Goal: Task Accomplishment & Management: Complete application form

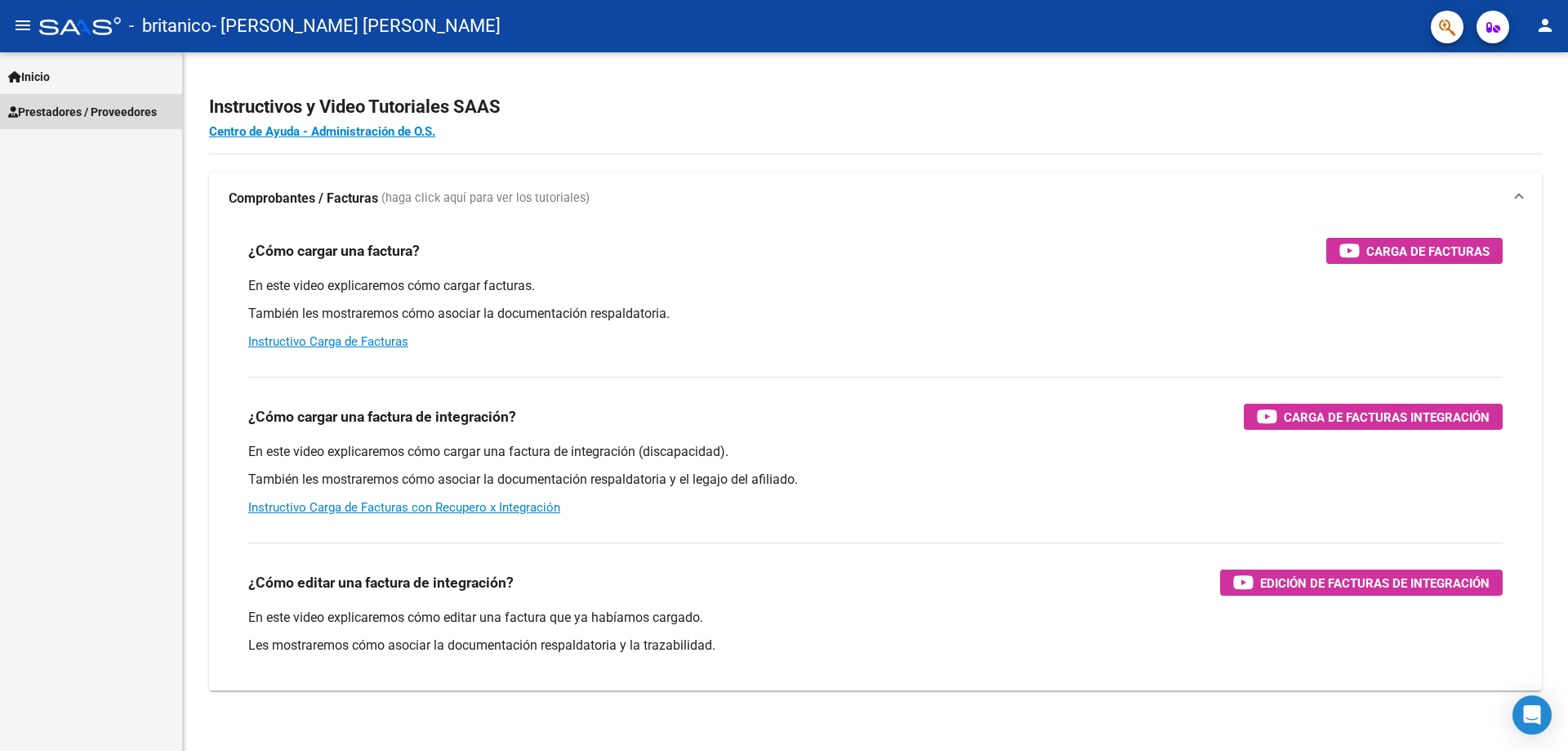
click at [84, 115] on span "Prestadores / Proveedores" at bounding box center [82, 112] width 149 height 18
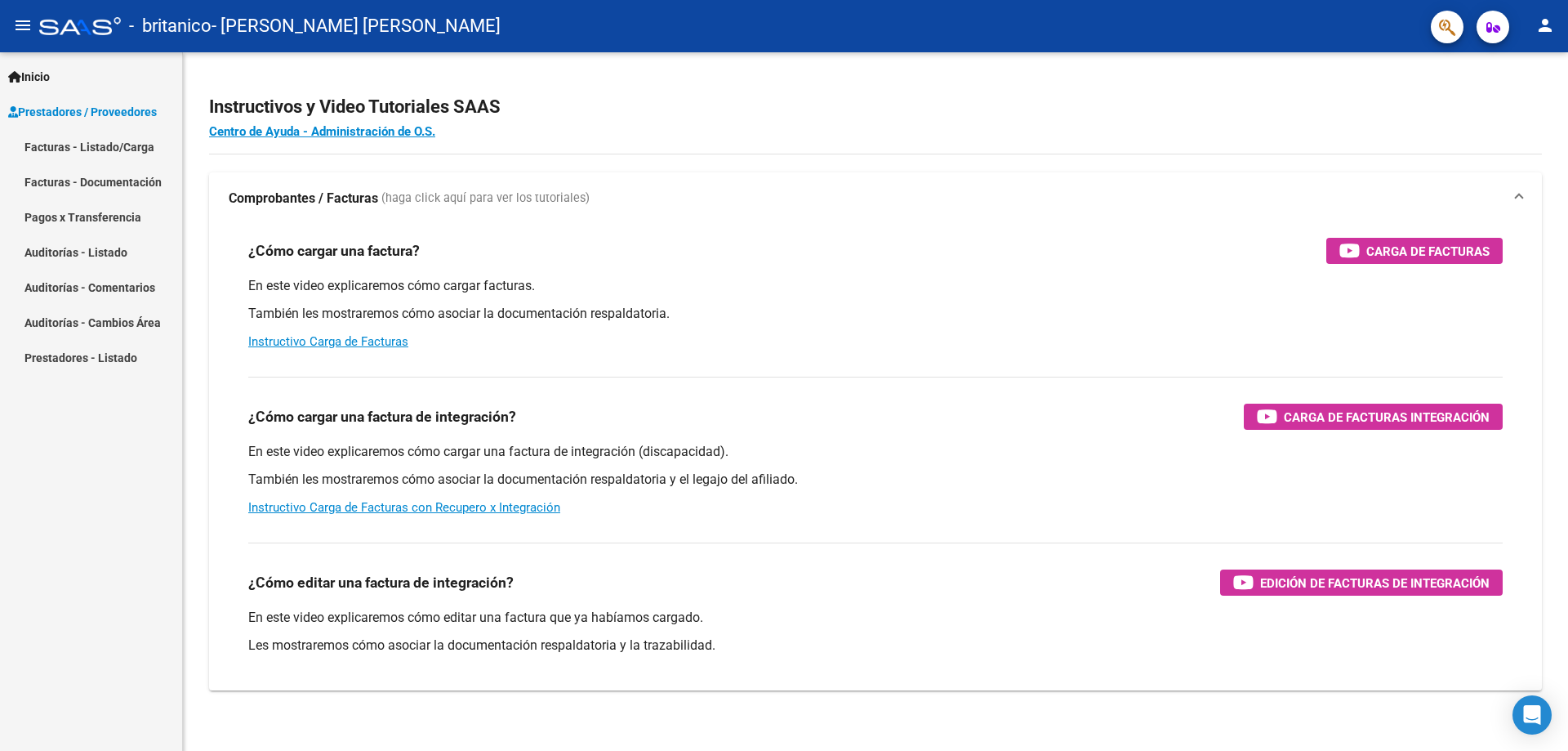
click at [91, 149] on link "Facturas - Listado/Carga" at bounding box center [91, 146] width 182 height 35
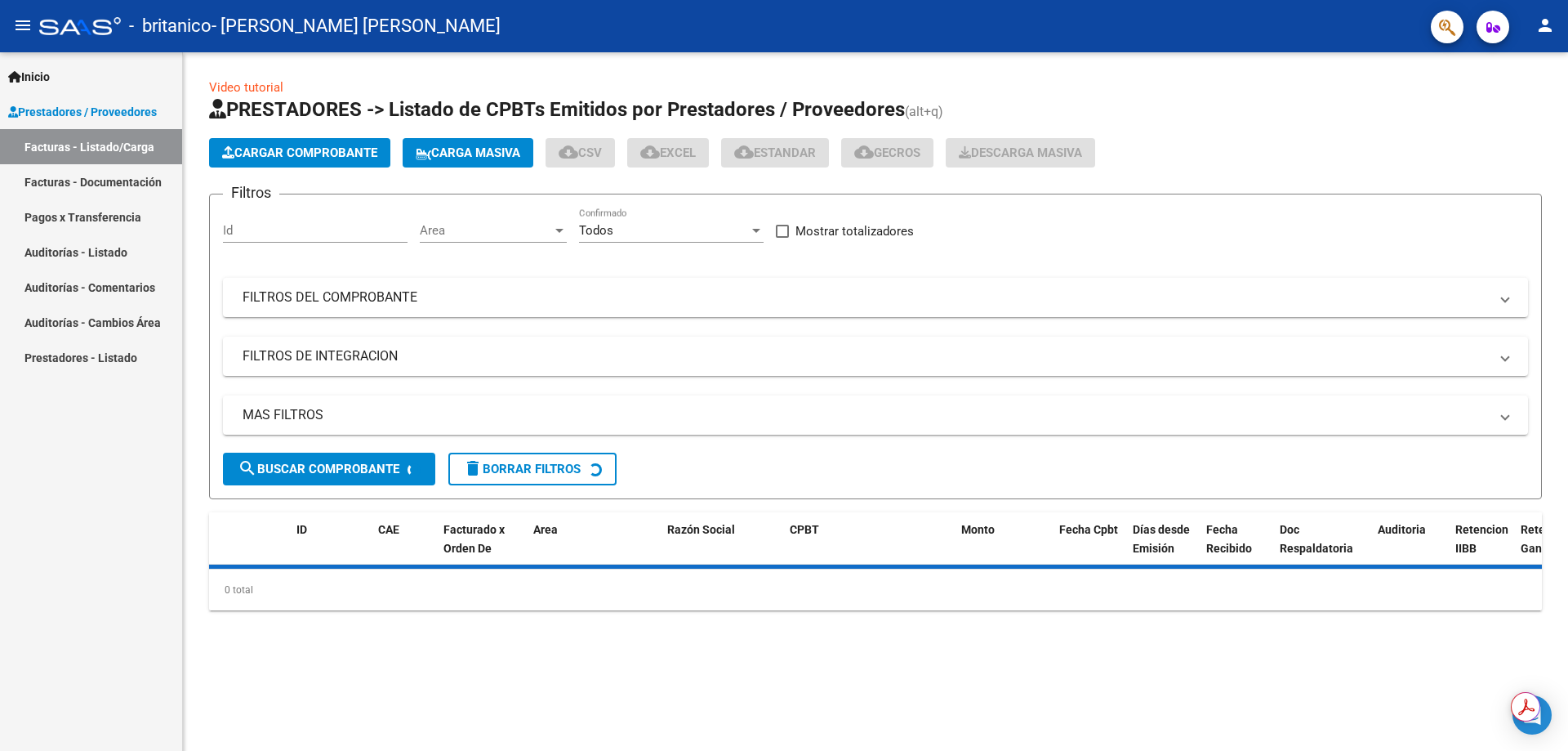
click at [355, 149] on span "Cargar Comprobante" at bounding box center [300, 152] width 155 height 15
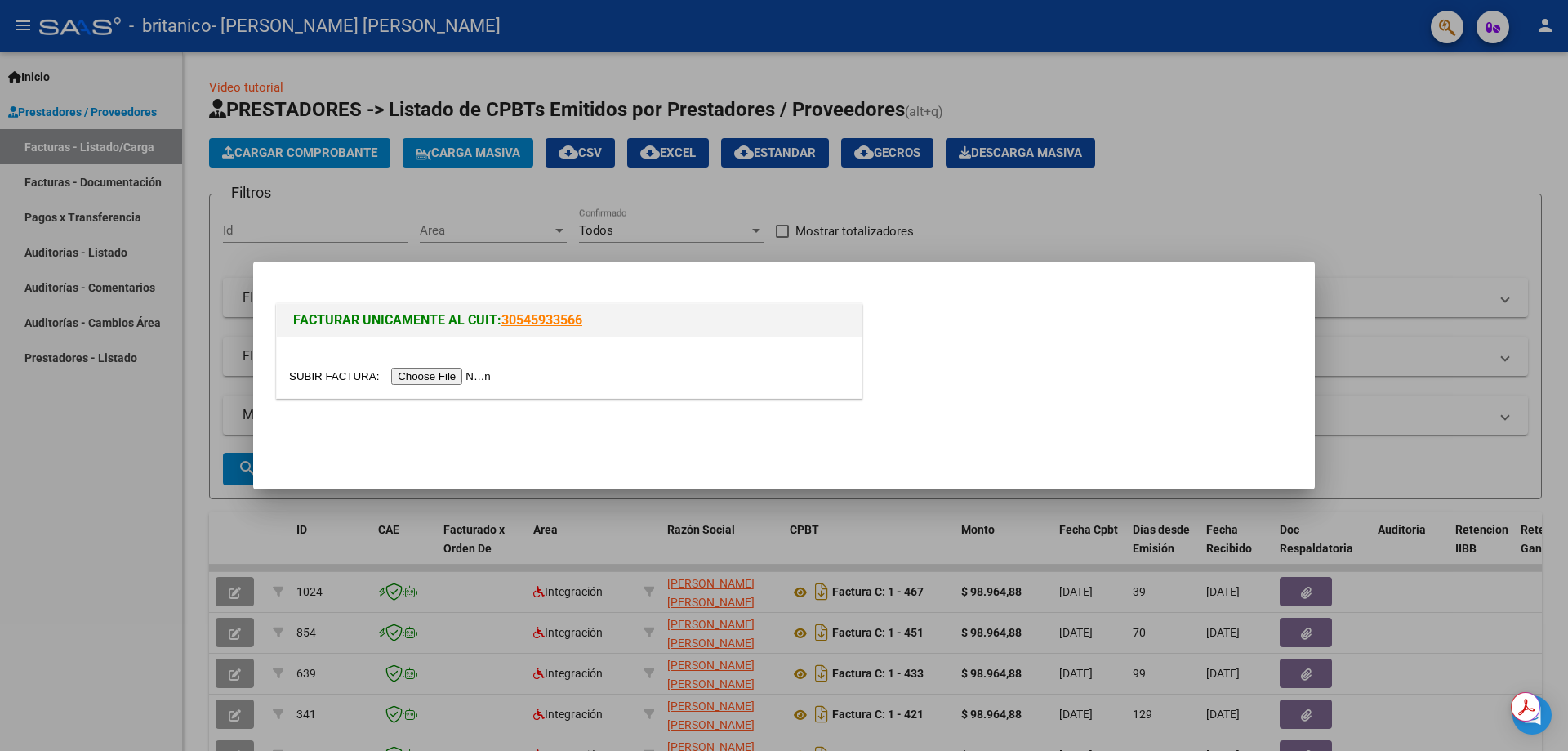
click at [447, 371] on input "file" at bounding box center [392, 376] width 206 height 17
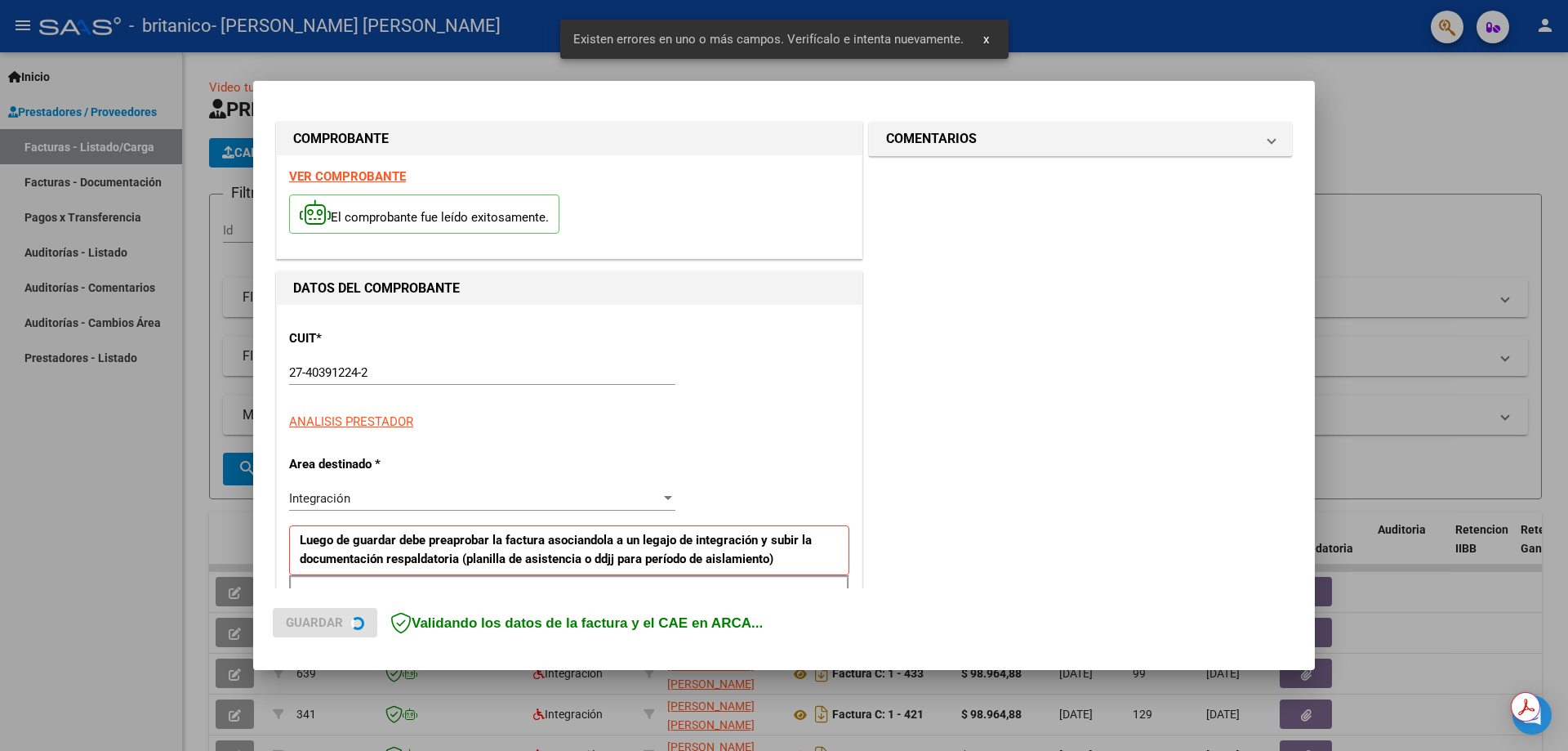
scroll to position [295, 0]
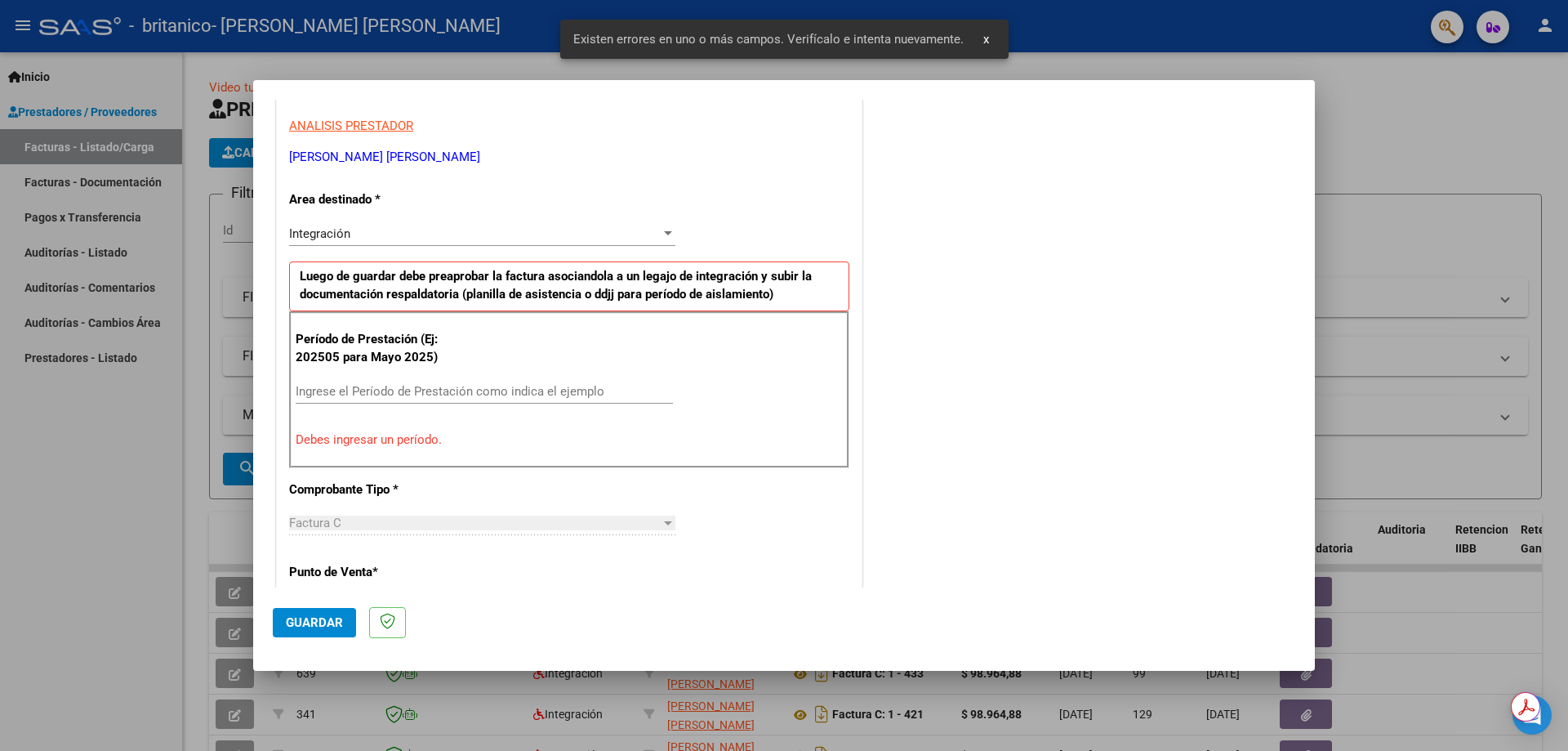
click at [350, 387] on input "Ingrese el Período de Prestación como indica el ejemplo" at bounding box center [484, 392] width 377 height 15
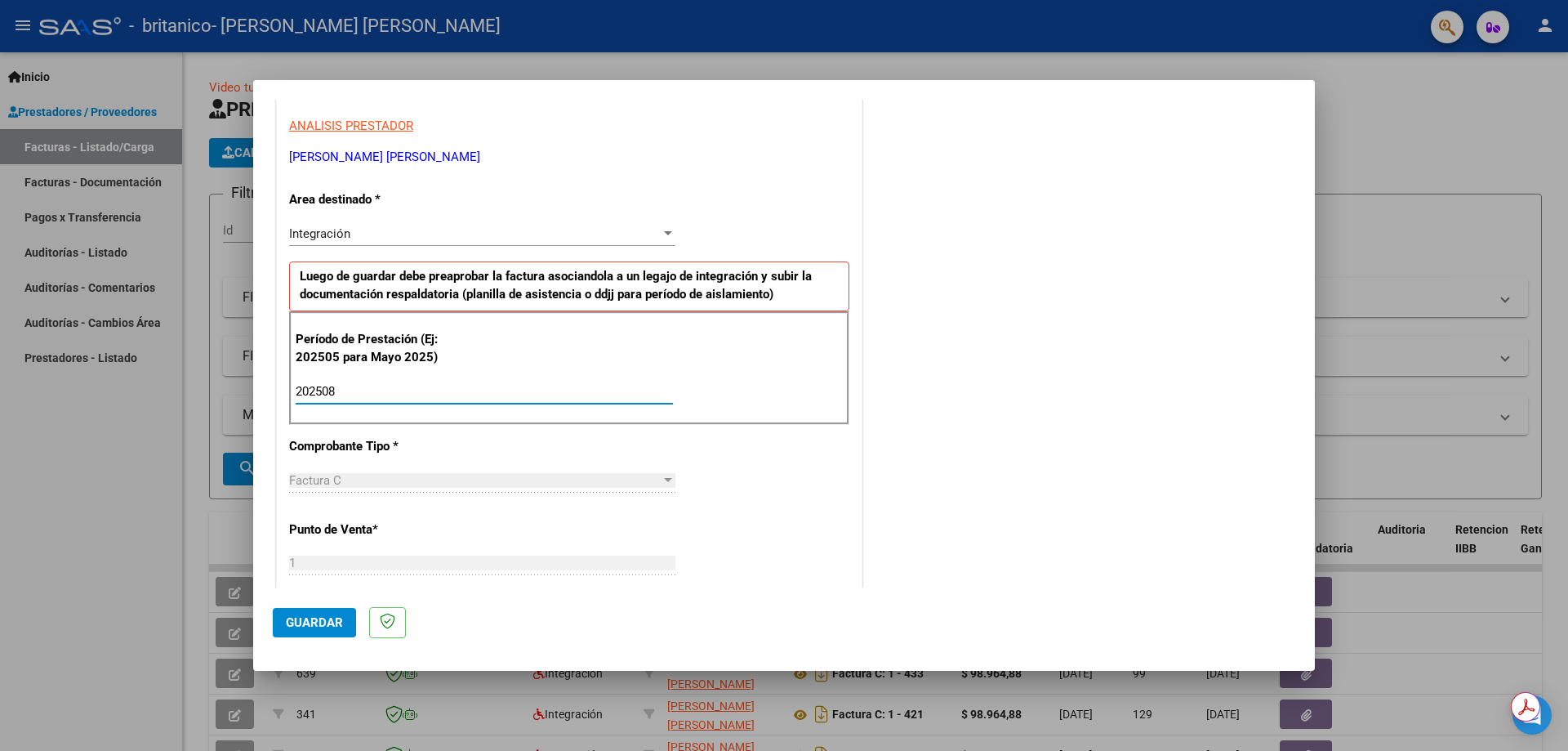
type input "202508"
click at [427, 456] on div "CUIT * 27-40391224-2 Ingresar CUIT ANALISIS PRESTADOR [PERSON_NAME] [PERSON_NAM…" at bounding box center [568, 625] width 584 height 1230
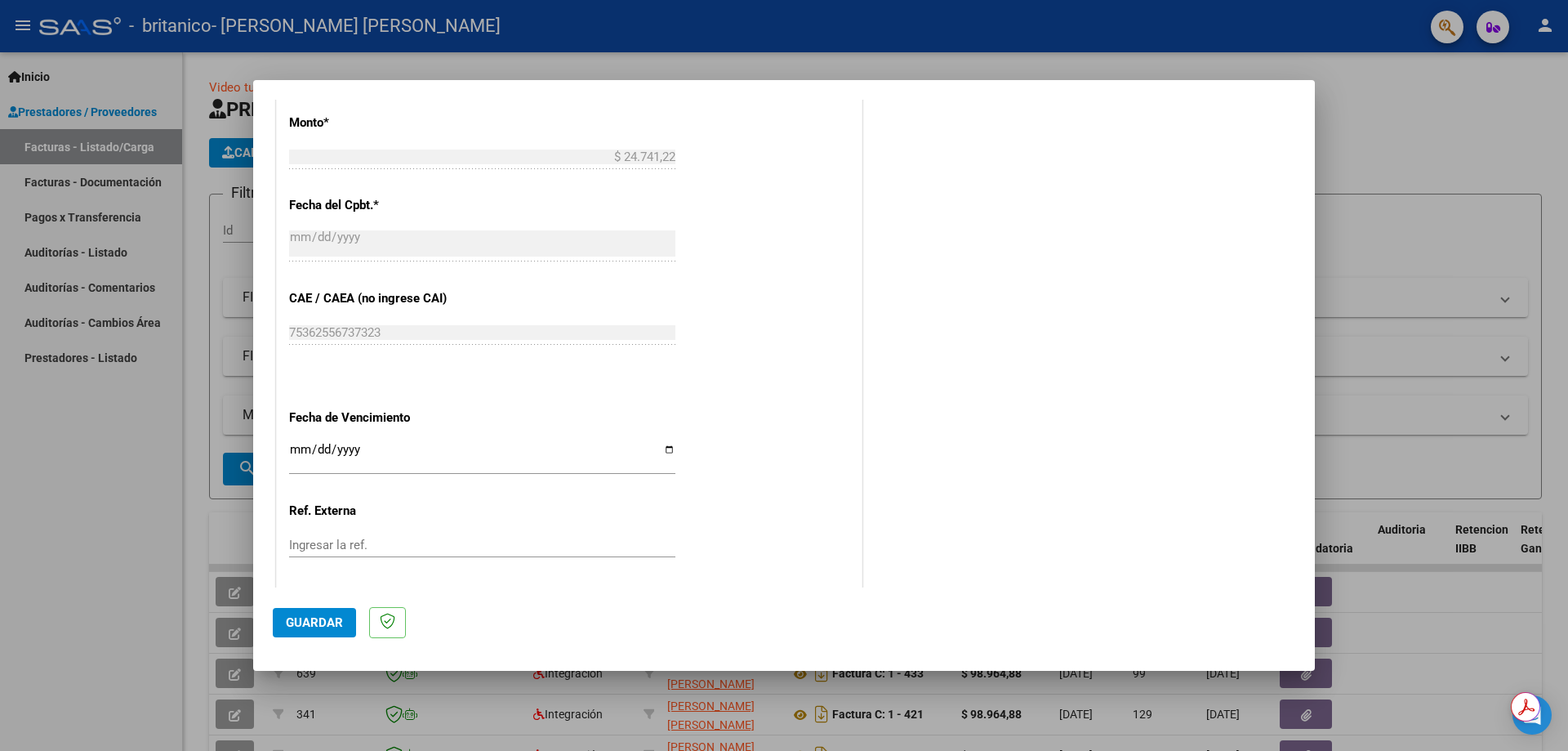
scroll to position [948, 0]
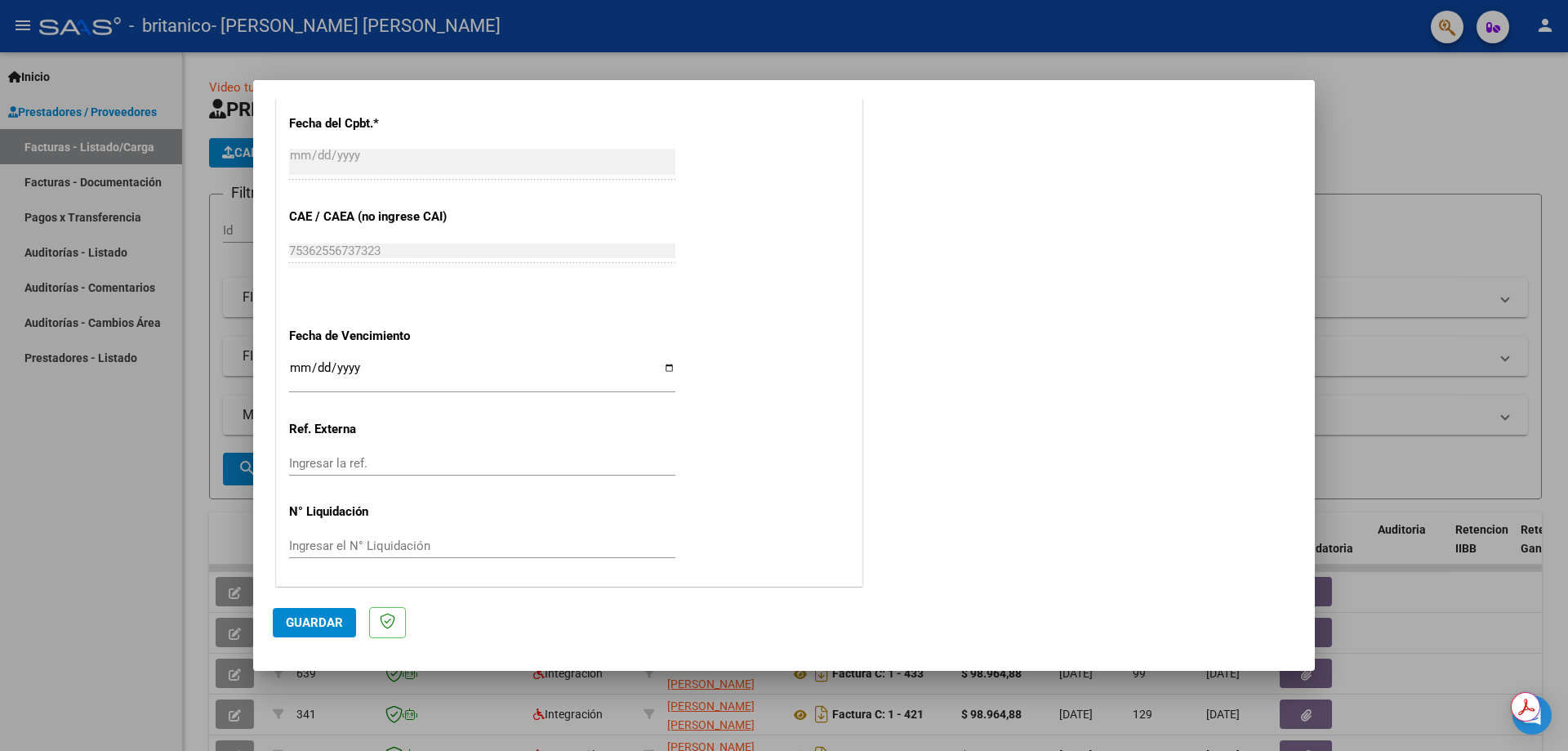
click at [296, 362] on input "Ingresar la fecha" at bounding box center [482, 374] width 386 height 26
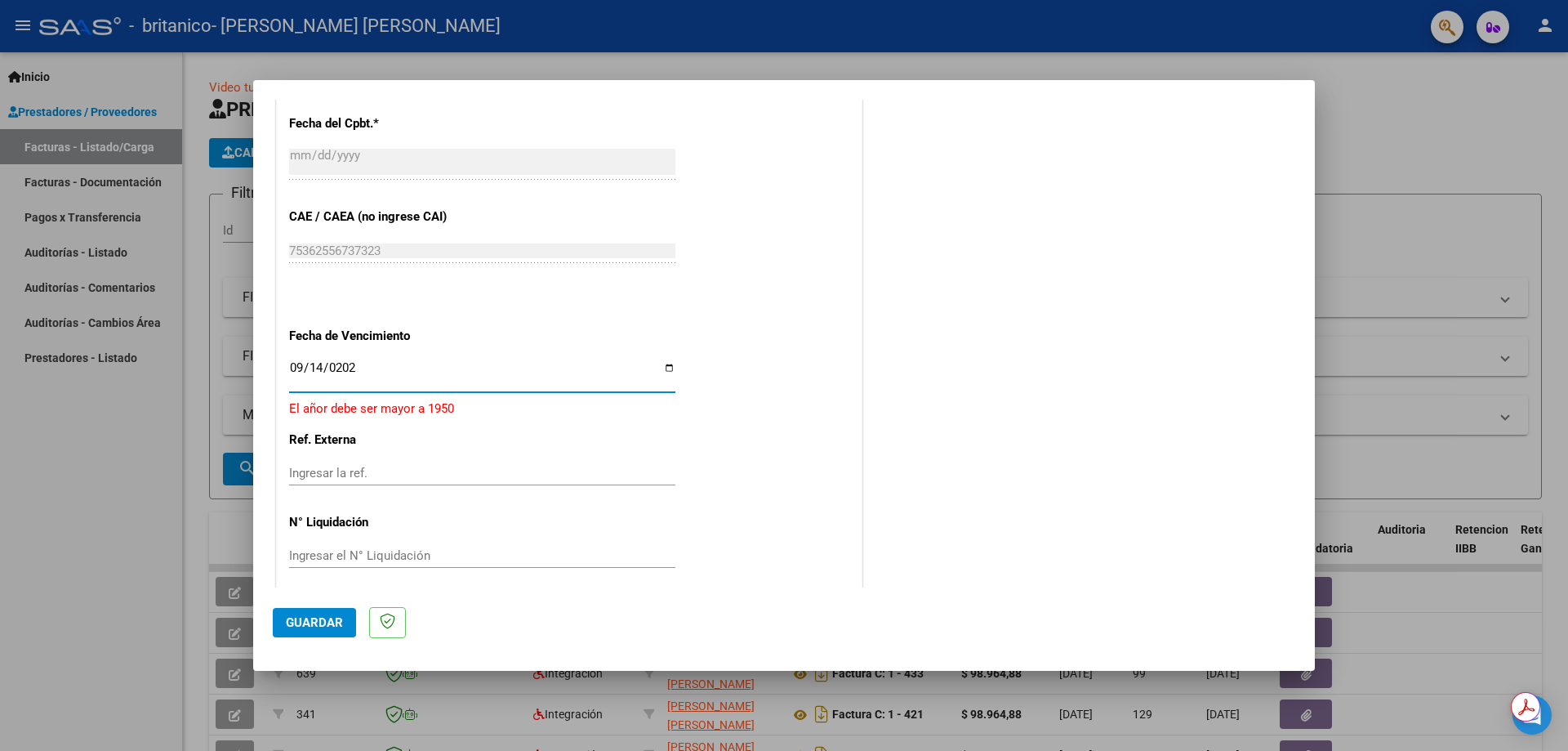
type input "[DATE]"
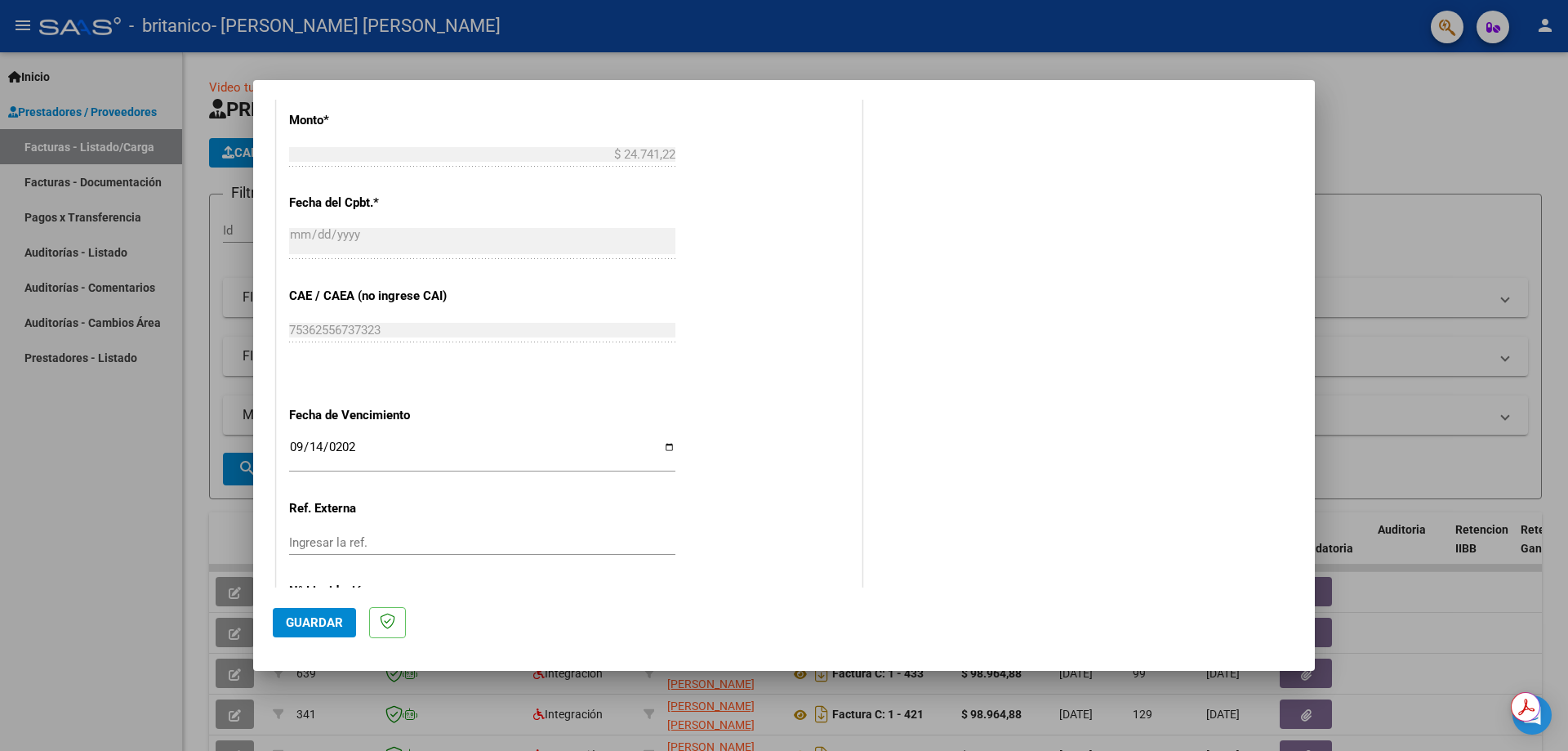
scroll to position [950, 0]
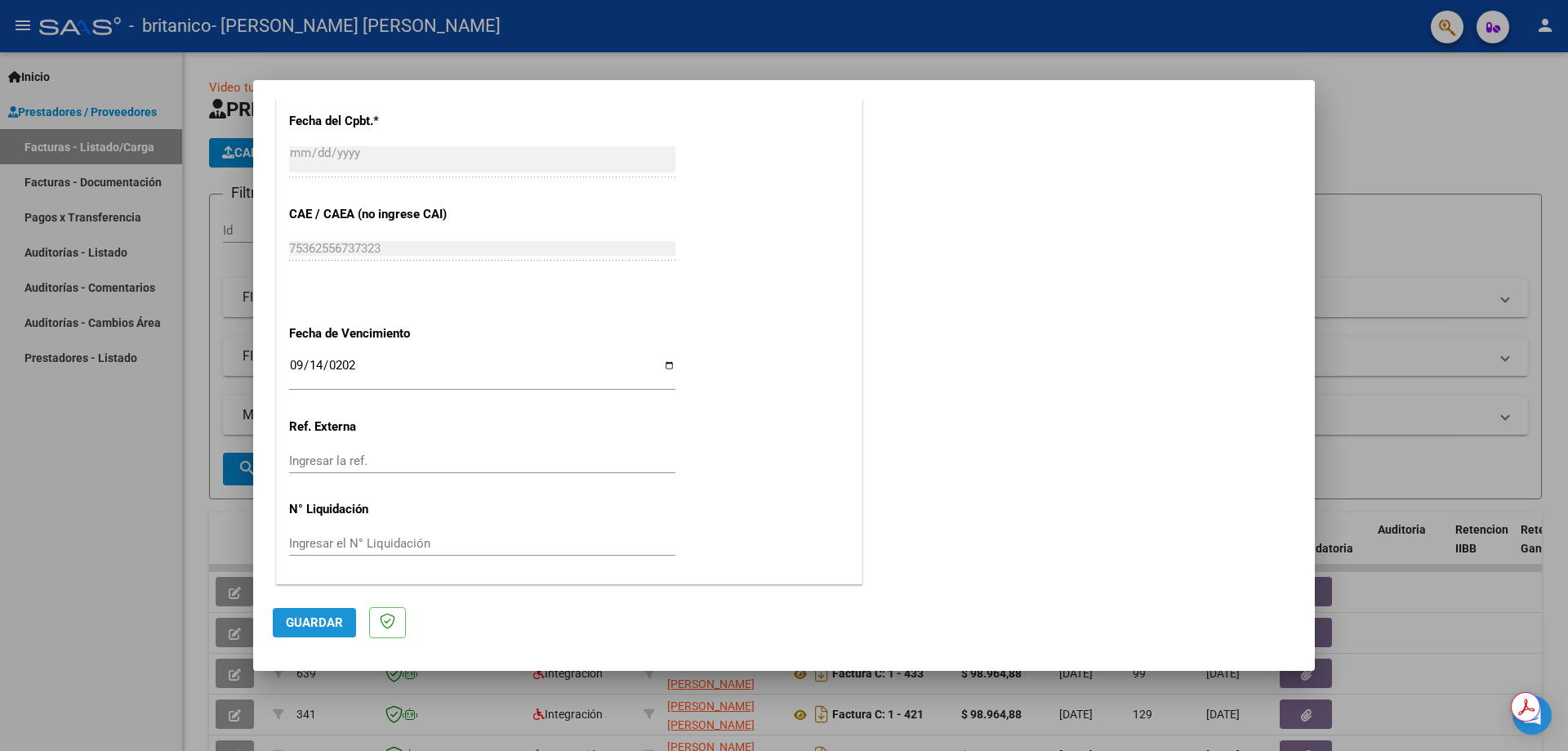
click at [308, 616] on span "Guardar" at bounding box center [314, 622] width 57 height 15
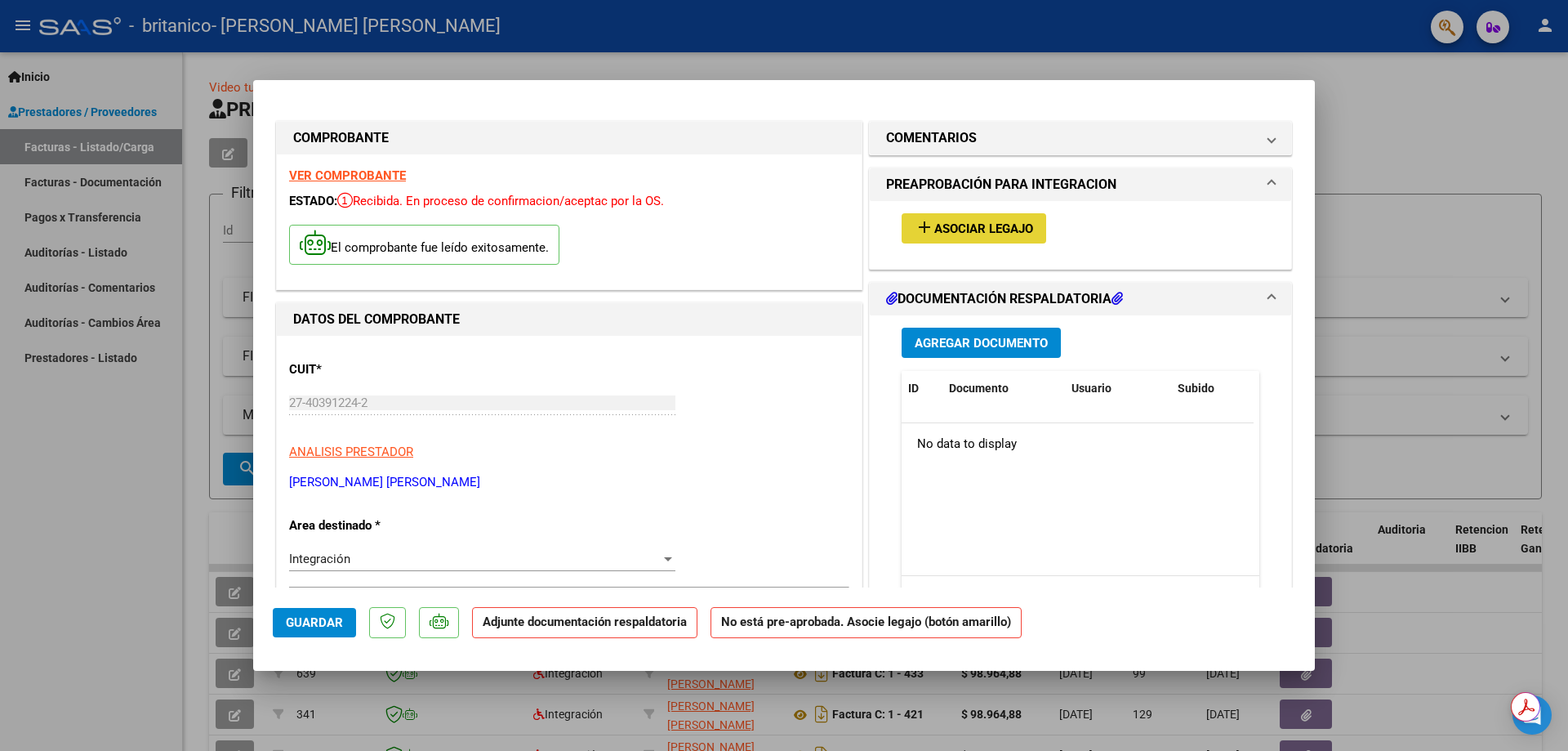
click at [988, 227] on span "Asociar Legajo" at bounding box center [983, 229] width 99 height 15
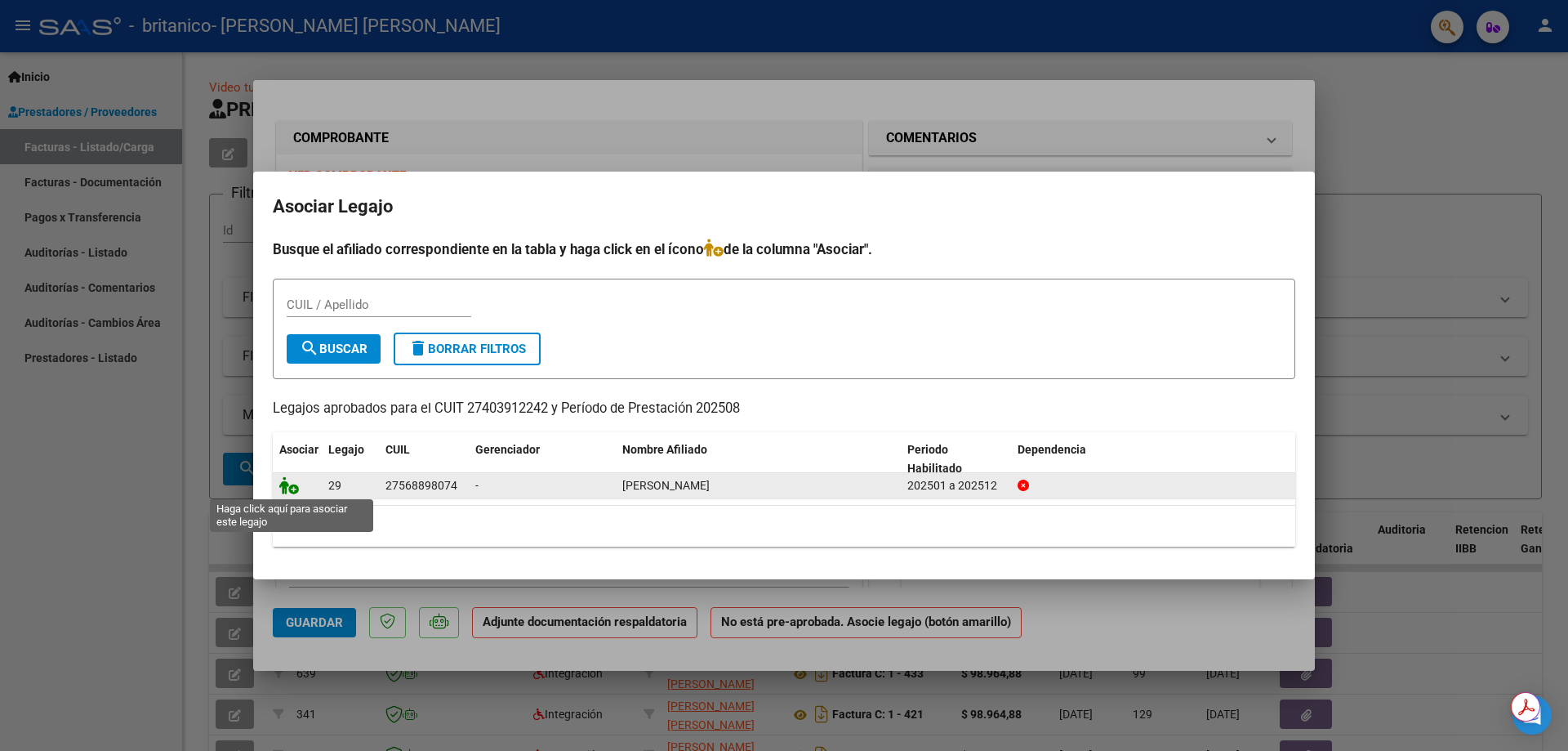
click at [295, 489] on icon at bounding box center [289, 485] width 20 height 18
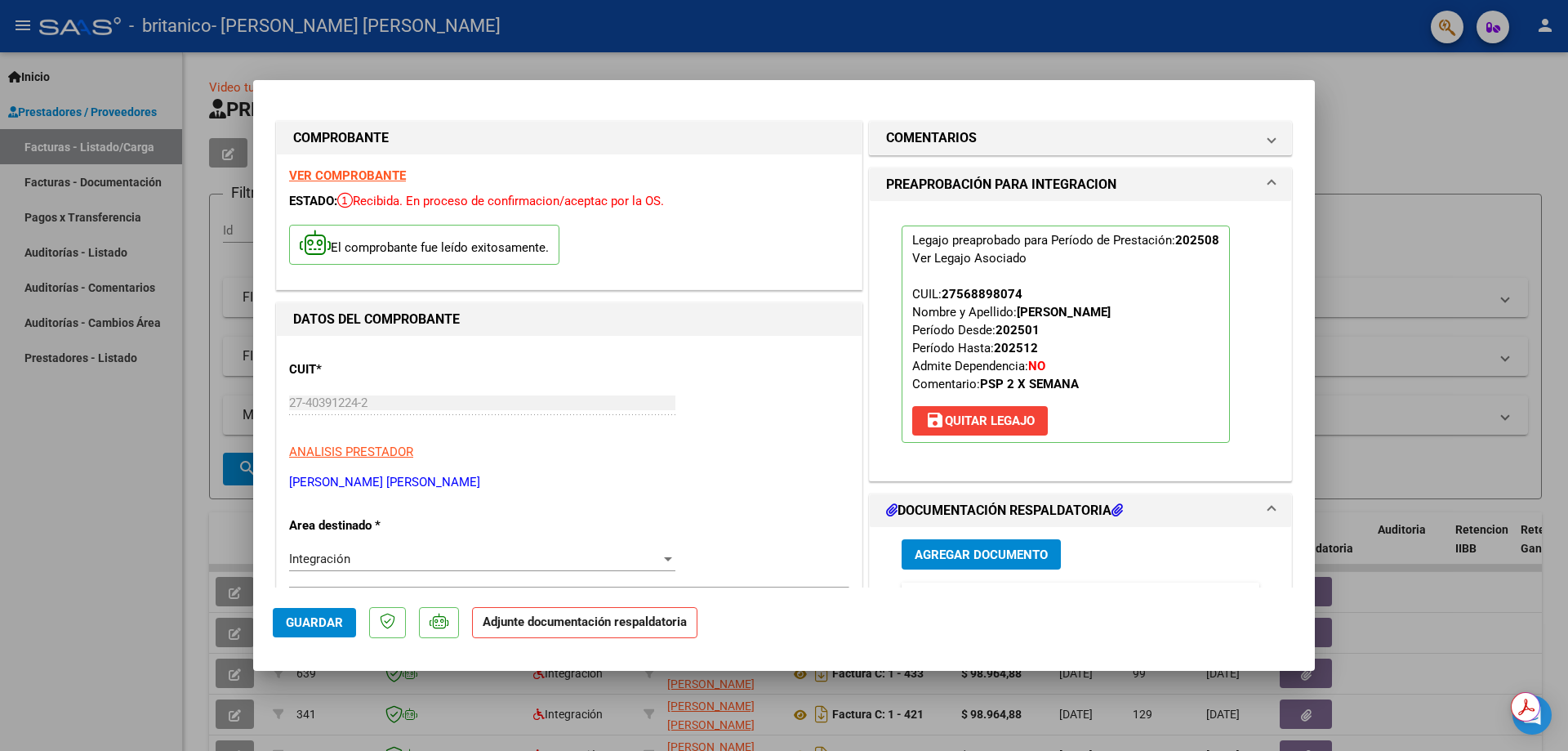
click at [957, 561] on span "Agregar Documento" at bounding box center [981, 554] width 133 height 15
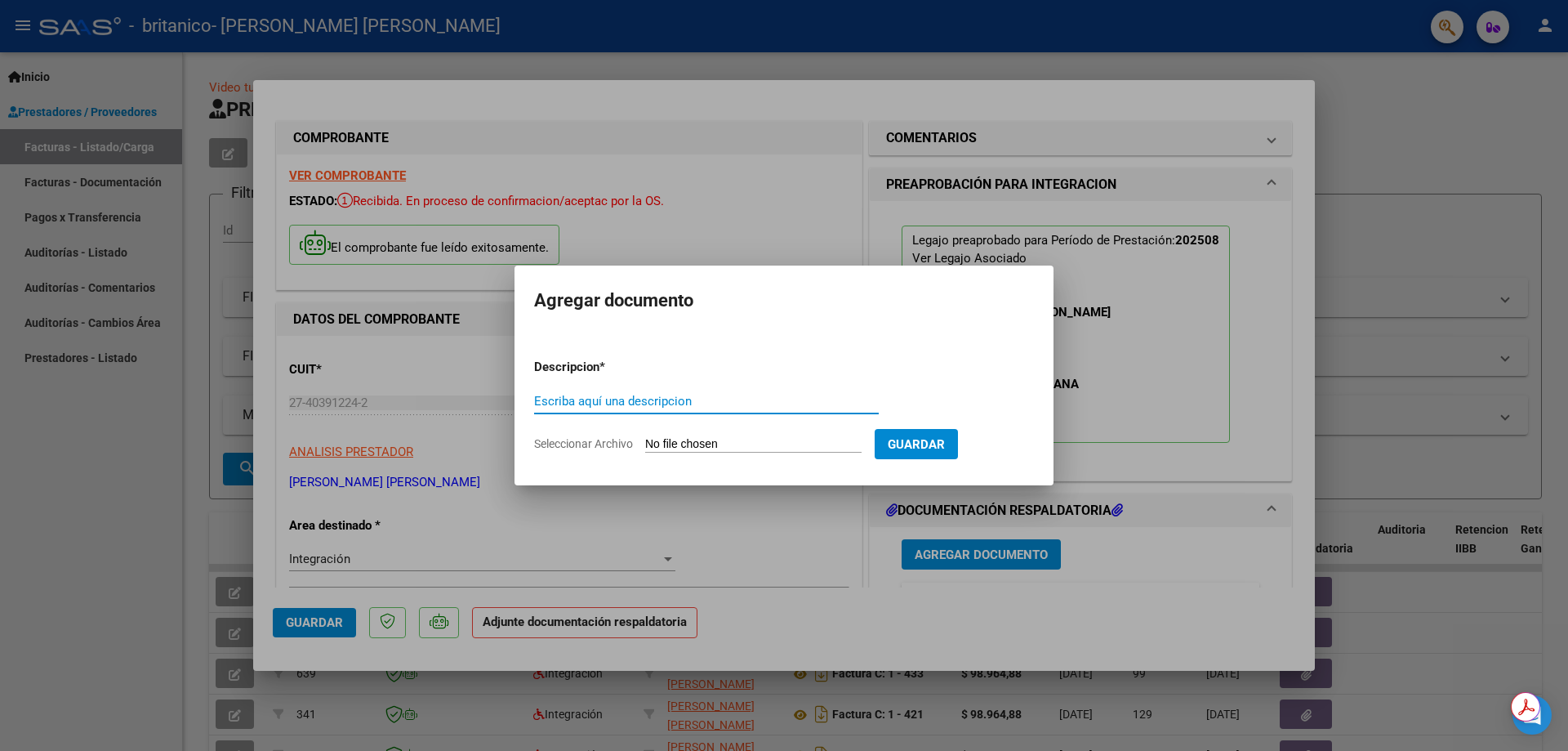
click at [638, 408] on div "Escriba aquí una descripcion" at bounding box center [706, 401] width 344 height 25
click at [713, 402] on input "Escriba aquí una descripcion" at bounding box center [706, 401] width 344 height 15
type input "p"
type input "Planilla de asistencia agosto 2025"
click at [685, 443] on input "Seleccionar Archivo" at bounding box center [752, 444] width 216 height 15
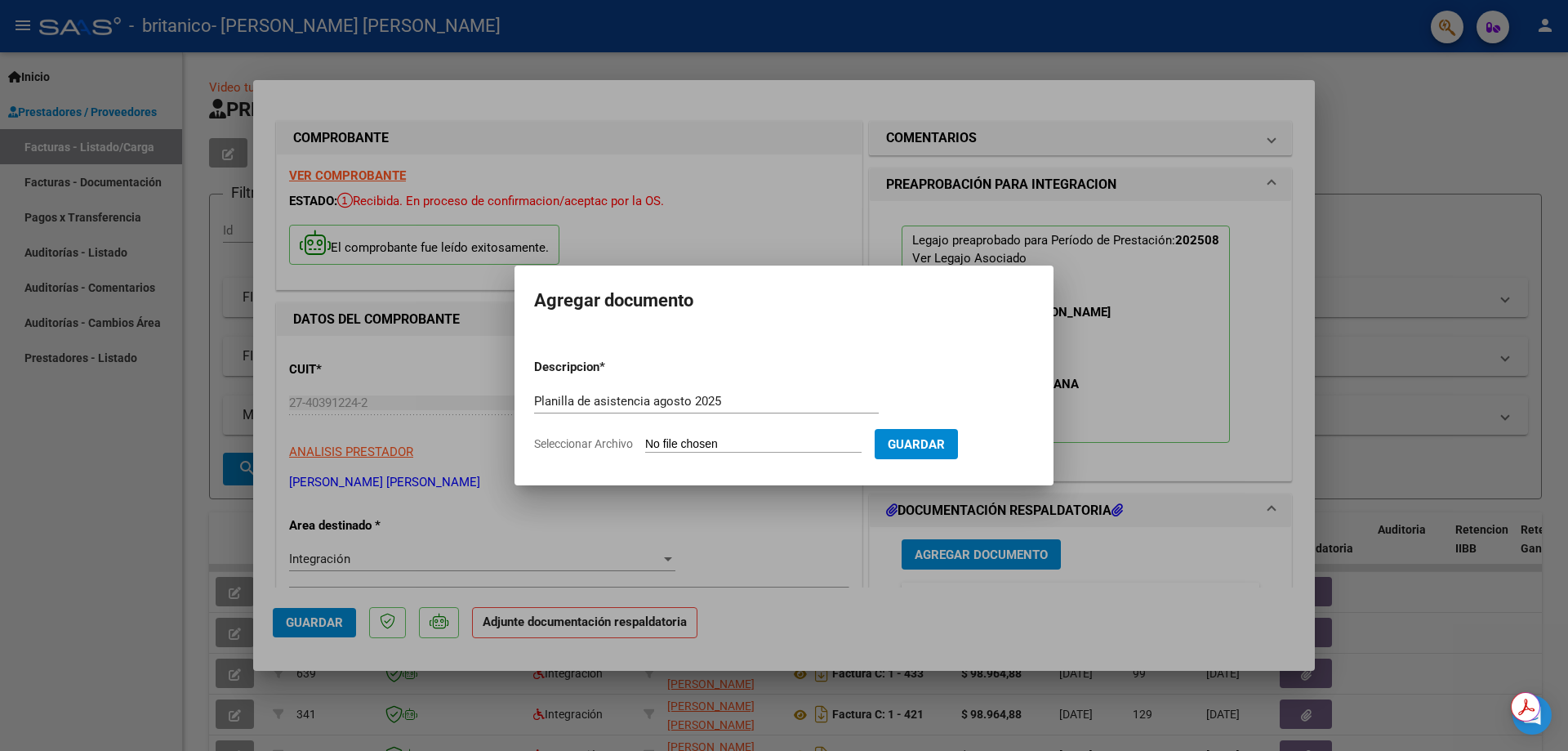
type input "C:\fakepath\PA_27403912242_011_00001_00000484.pdf"
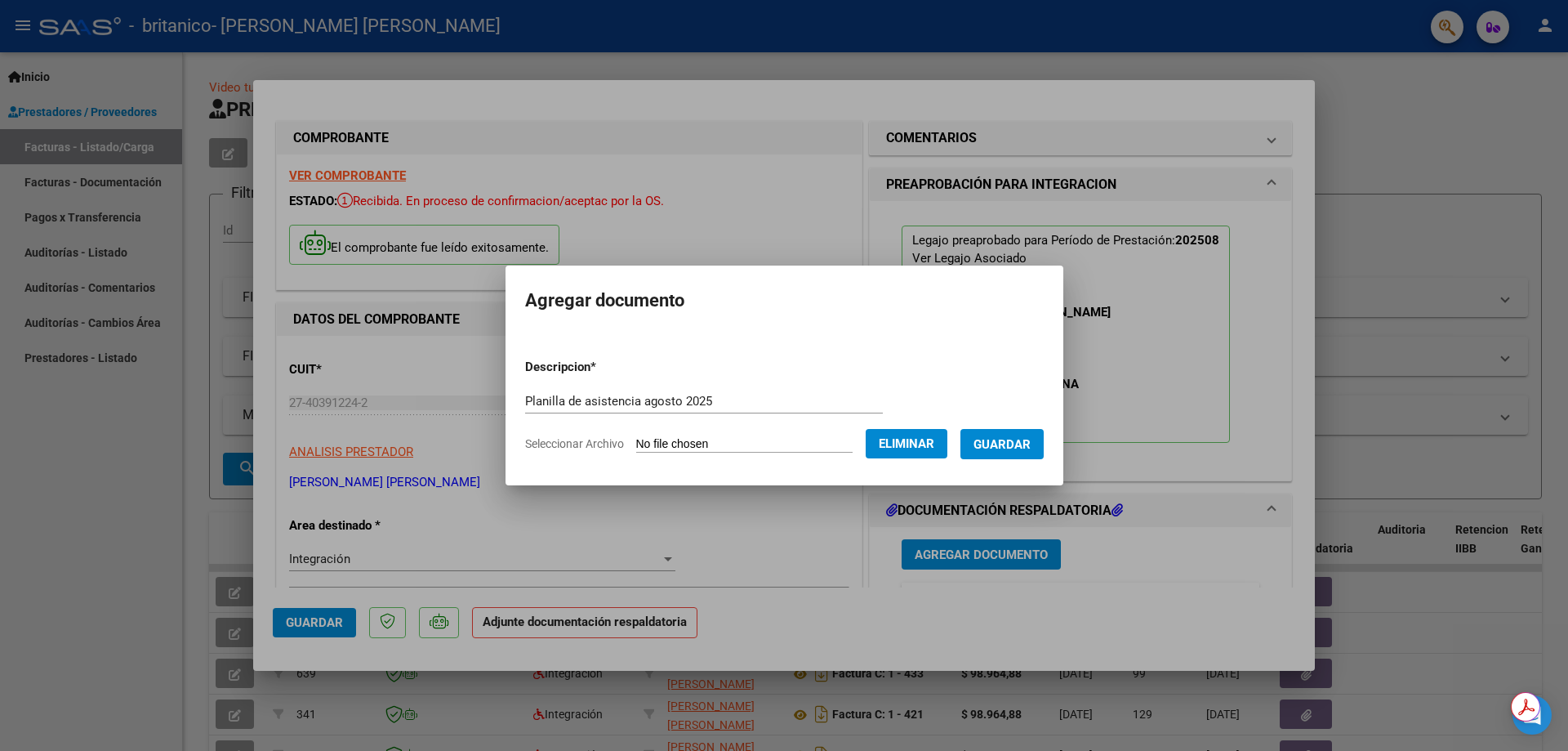
click at [1024, 446] on span "Guardar" at bounding box center [1002, 444] width 57 height 15
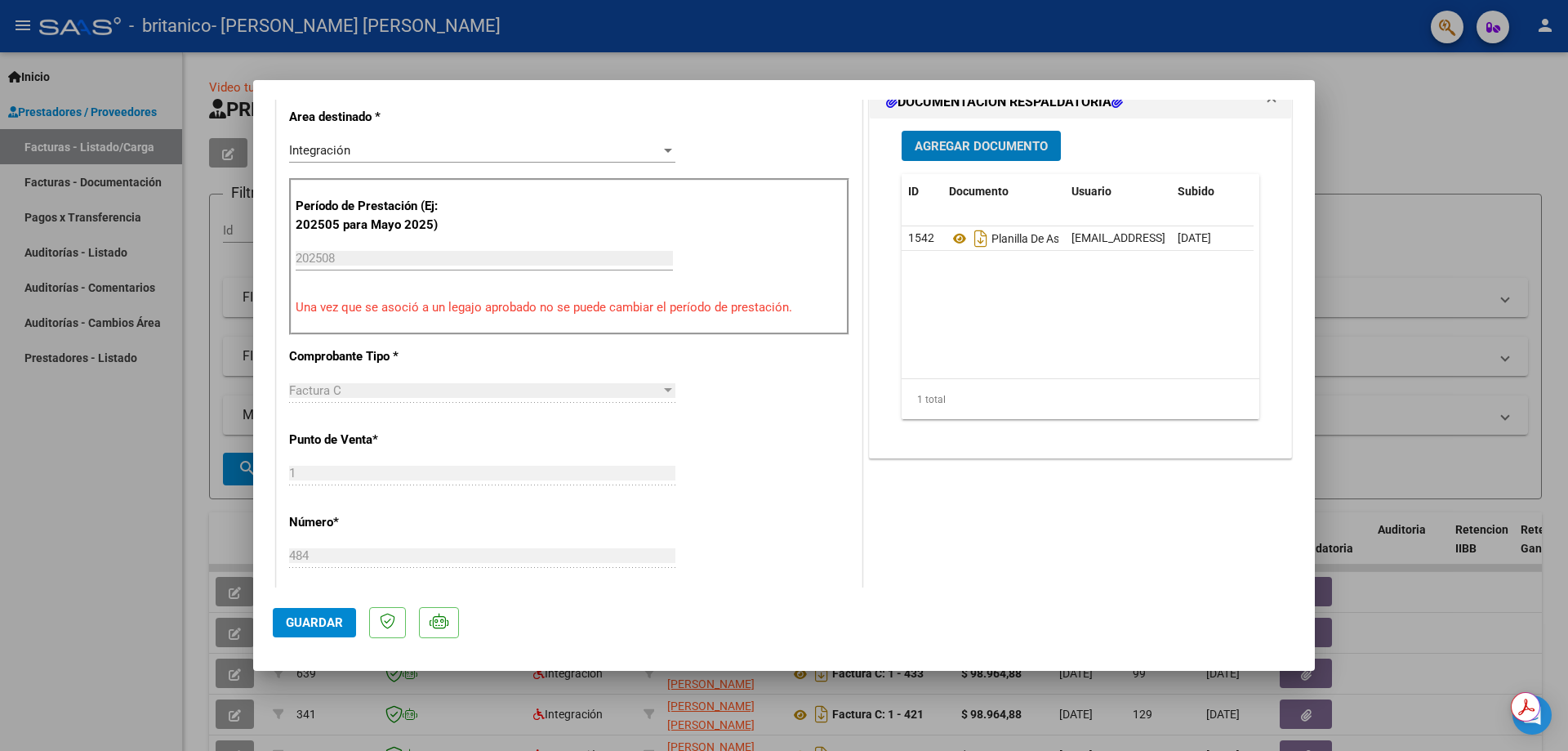
scroll to position [735, 0]
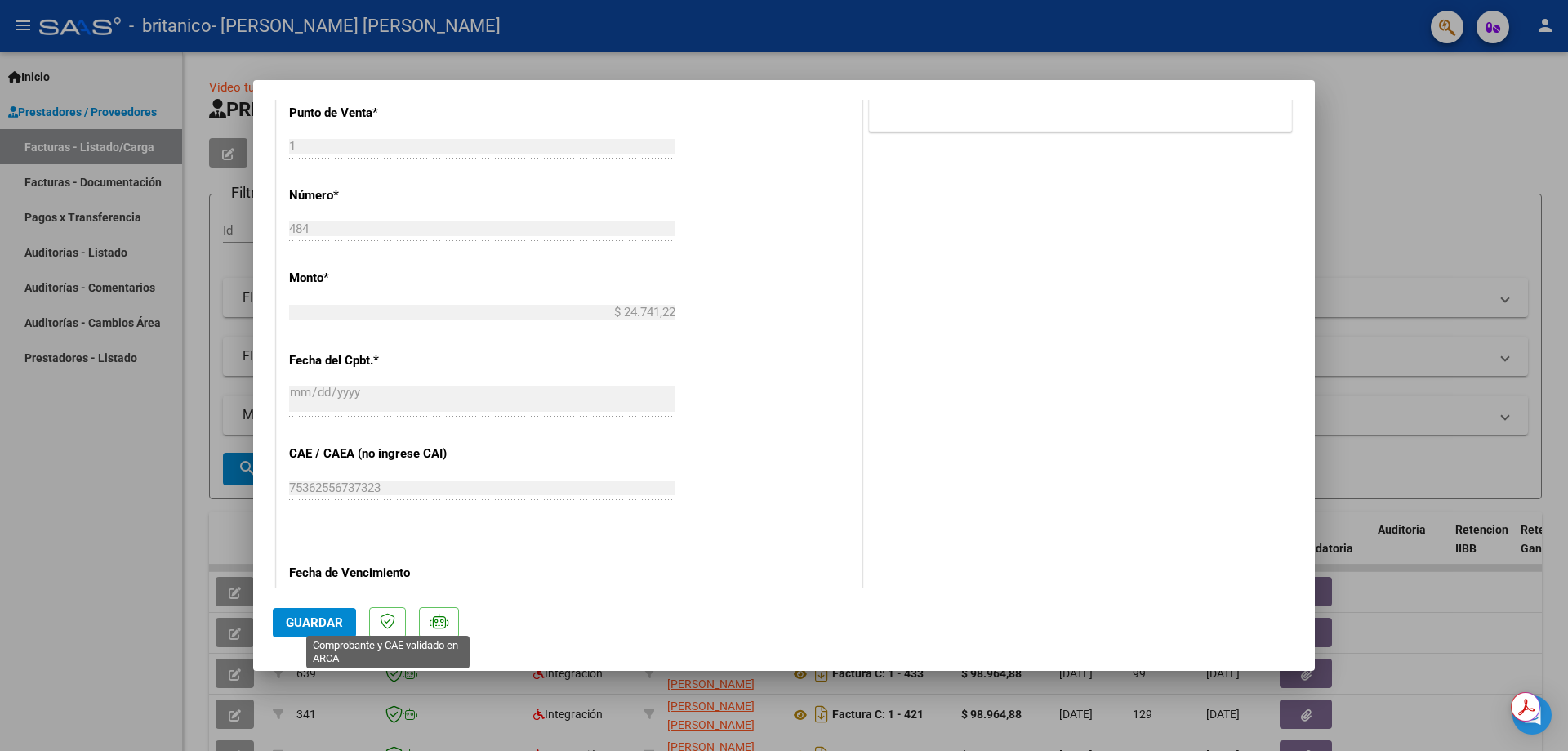
click at [390, 618] on icon at bounding box center [387, 621] width 15 height 16
click at [391, 627] on icon at bounding box center [387, 621] width 15 height 16
click at [446, 624] on icon at bounding box center [438, 621] width 19 height 16
click at [331, 625] on span "Guardar" at bounding box center [314, 622] width 57 height 15
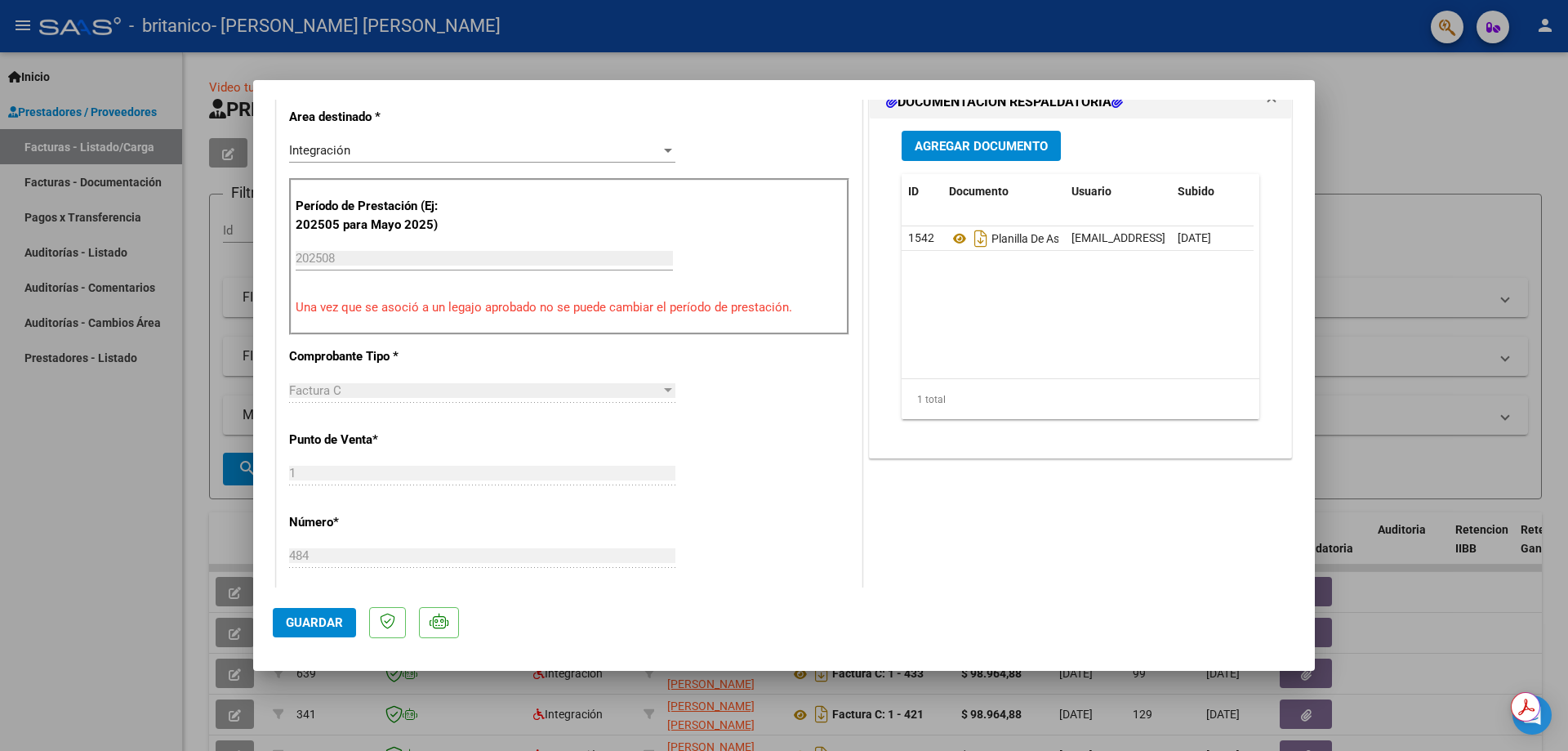
scroll to position [0, 0]
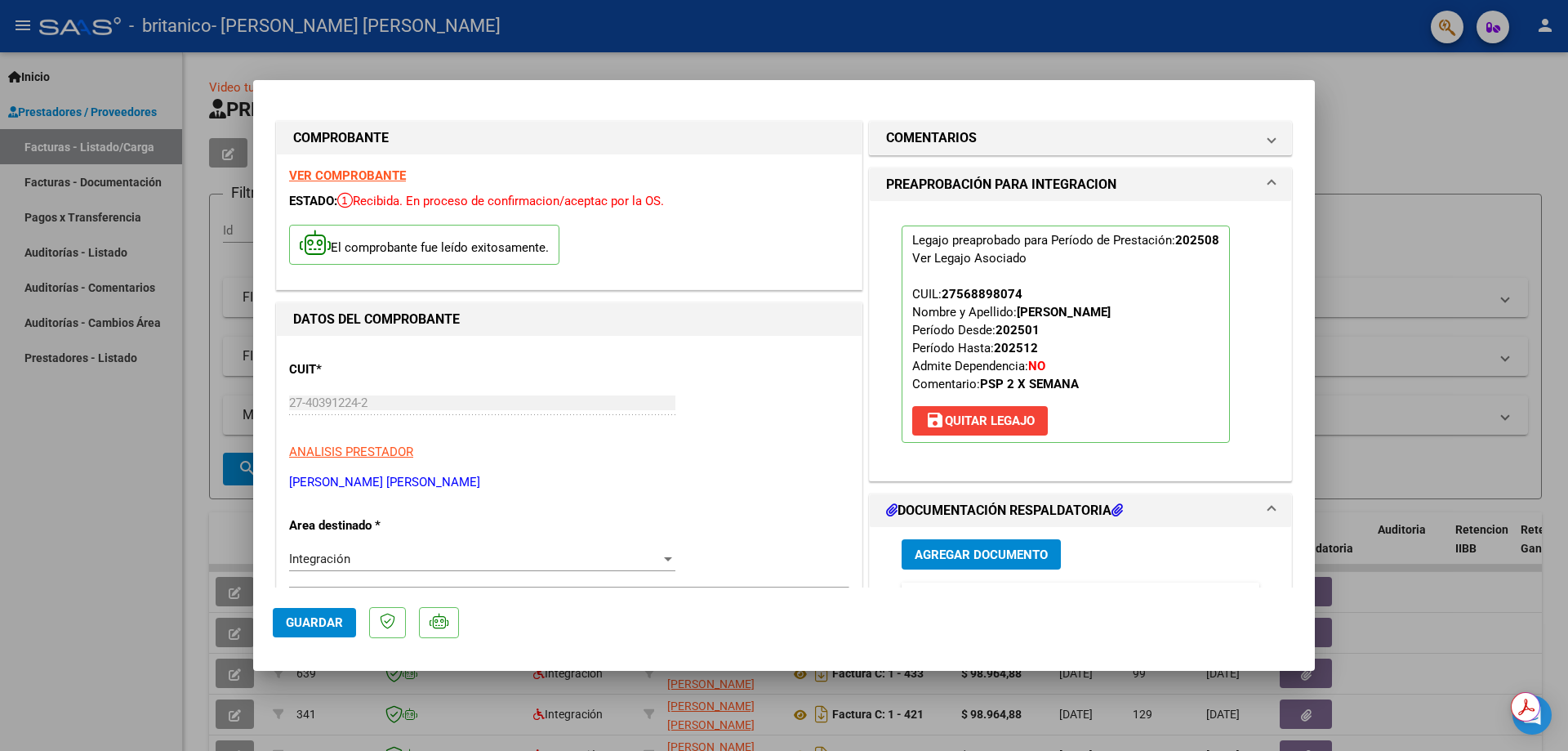
click at [1390, 117] on div at bounding box center [784, 376] width 1568 height 751
type input "$ 0,00"
